Goal: Task Accomplishment & Management: Use online tool/utility

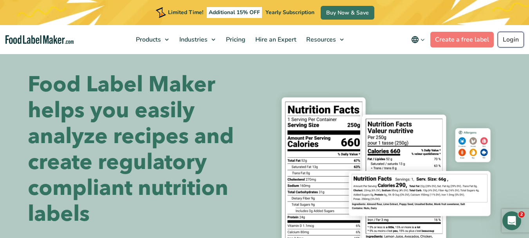
click at [506, 42] on link "Login" at bounding box center [510, 40] width 26 height 16
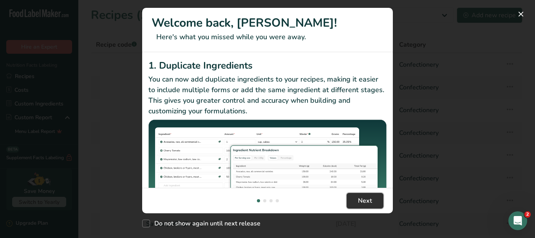
click at [369, 200] on span "Next" at bounding box center [365, 200] width 14 height 9
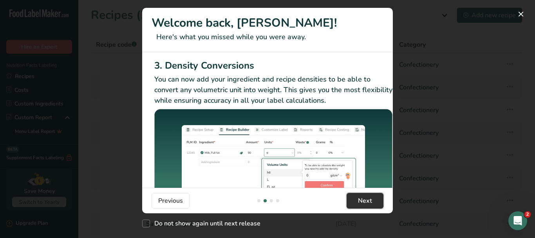
click at [369, 200] on span "Next" at bounding box center [365, 200] width 14 height 9
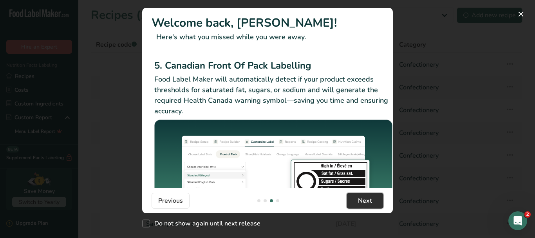
click at [369, 200] on span "Next" at bounding box center [365, 200] width 14 height 9
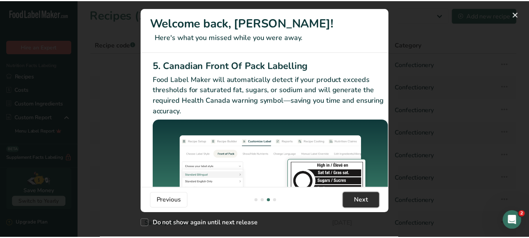
scroll to position [0, 745]
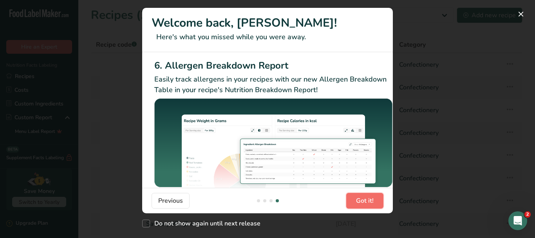
click at [371, 201] on span "Got it!" at bounding box center [365, 200] width 18 height 9
